Goal: Navigation & Orientation: Find specific page/section

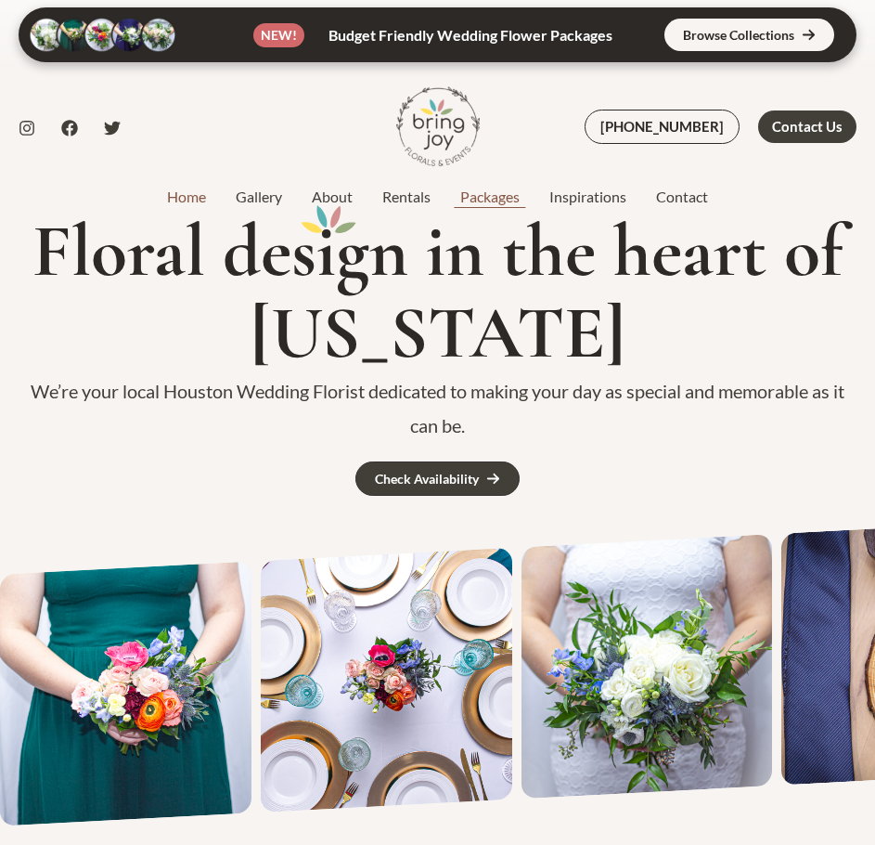
click at [494, 206] on link "Packages" at bounding box center [489, 197] width 89 height 22
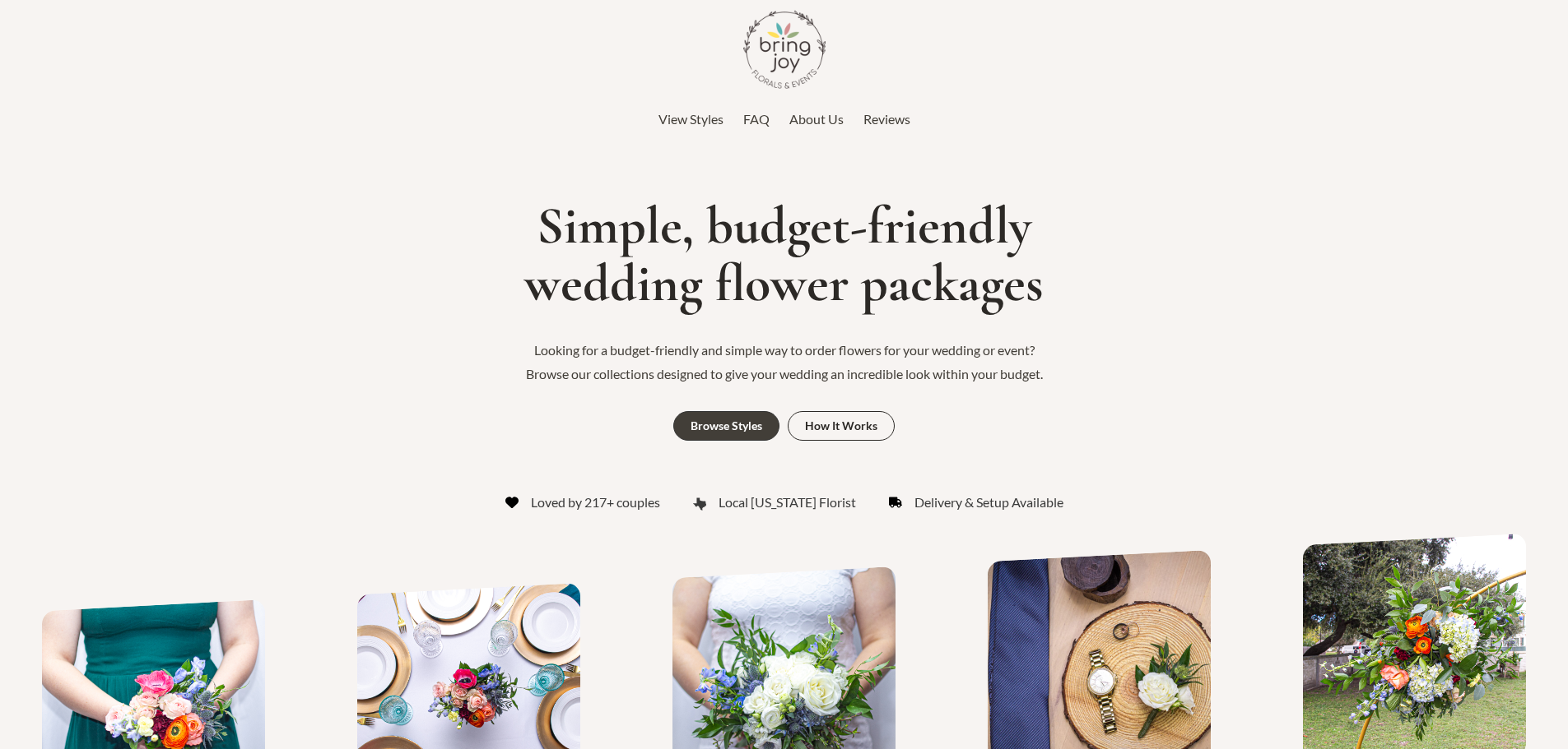
click at [702, 121] on span "View Styles" at bounding box center [690, 119] width 65 height 16
click at [804, 45] on img at bounding box center [784, 49] width 82 height 82
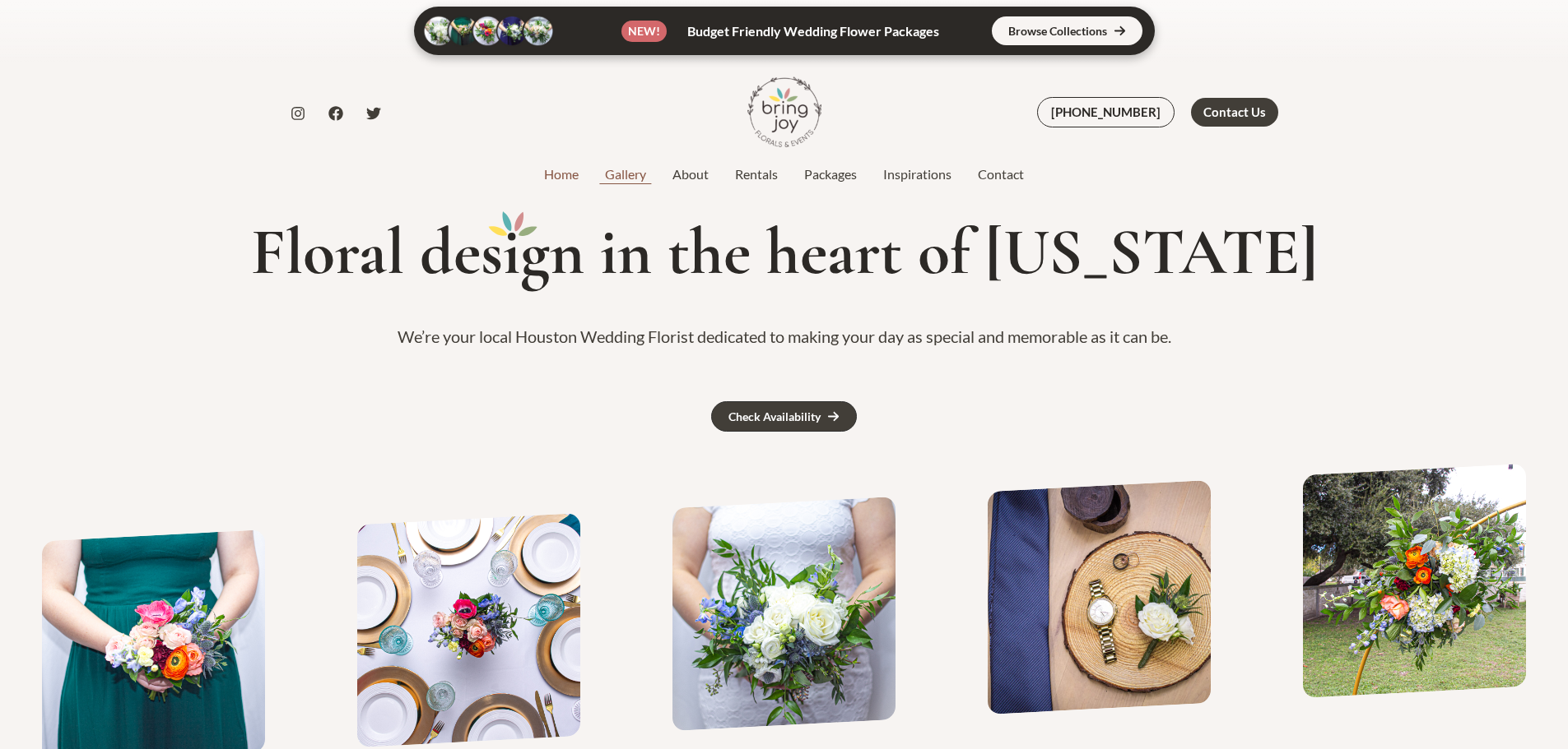
click at [638, 177] on link "Gallery" at bounding box center [625, 175] width 67 height 20
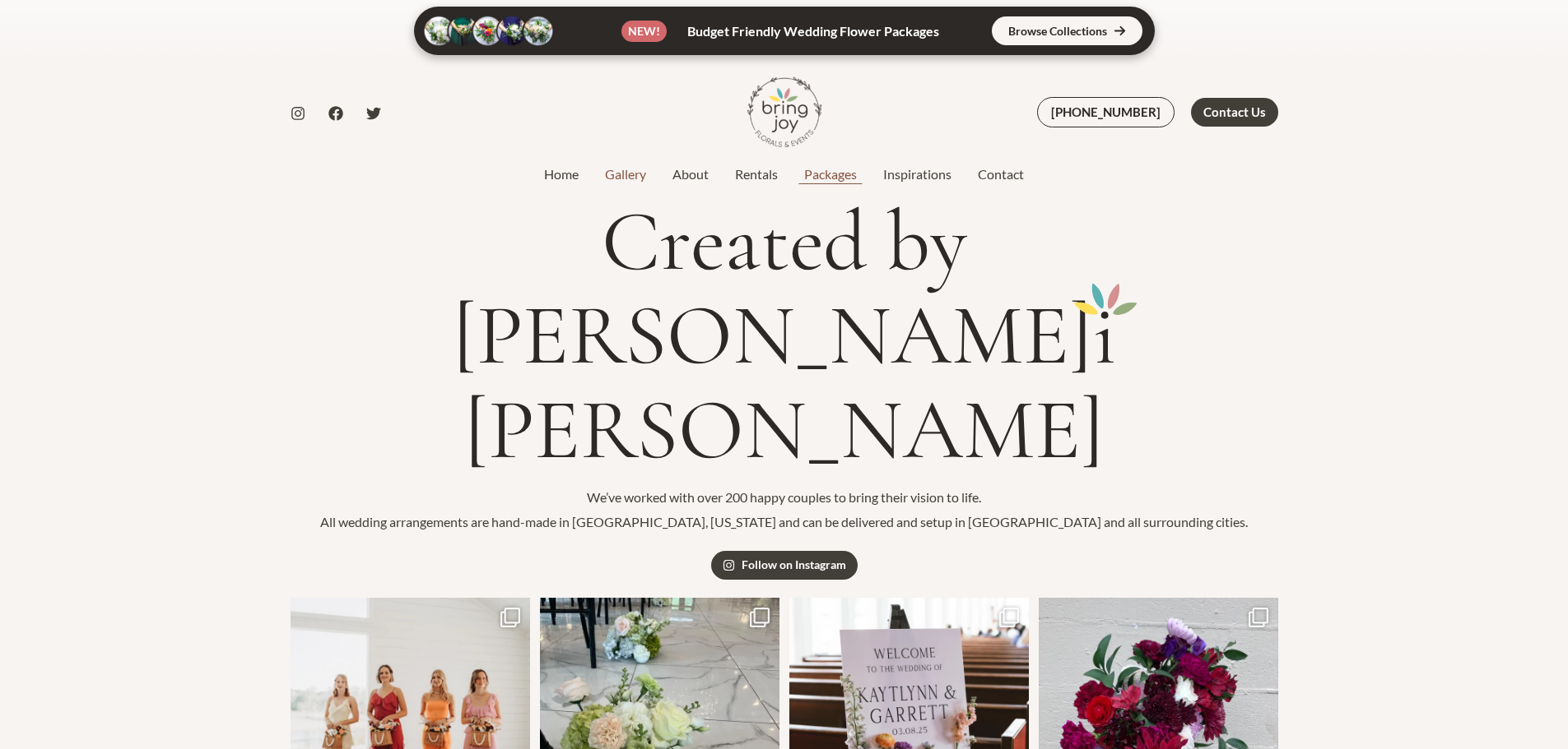
click at [838, 176] on link "Packages" at bounding box center [830, 175] width 79 height 20
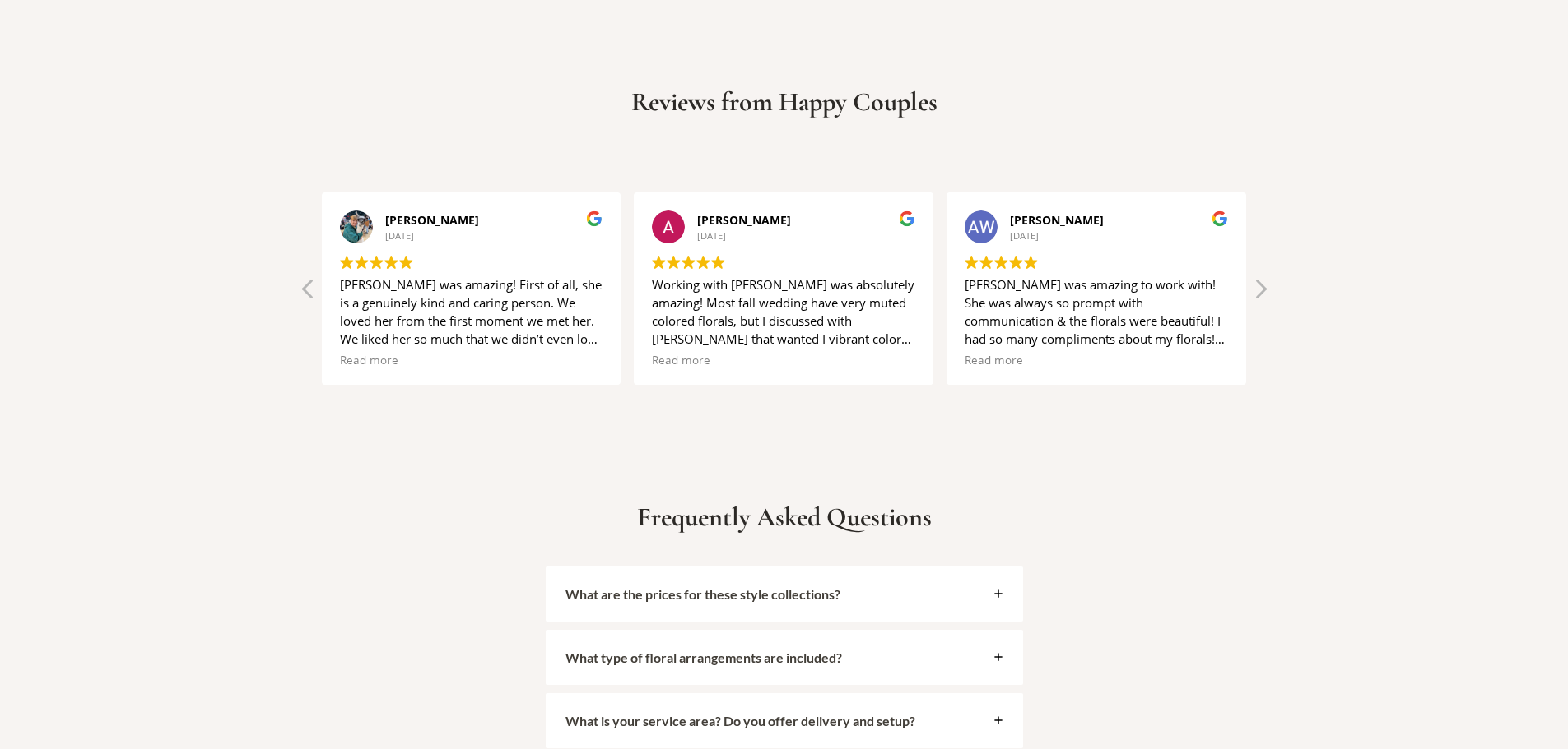
scroll to position [3373, 0]
